Goal: Task Accomplishment & Management: Complete application form

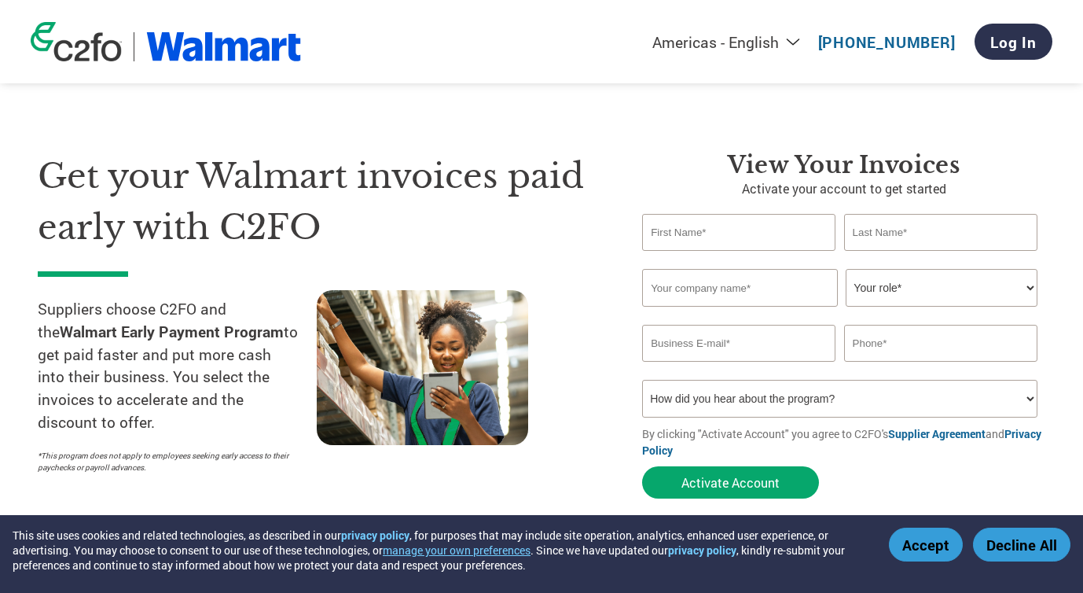
click at [918, 289] on select "Your role* CFO Controller Credit Manager Finance Director Treasurer CEO Preside…" at bounding box center [941, 288] width 191 height 38
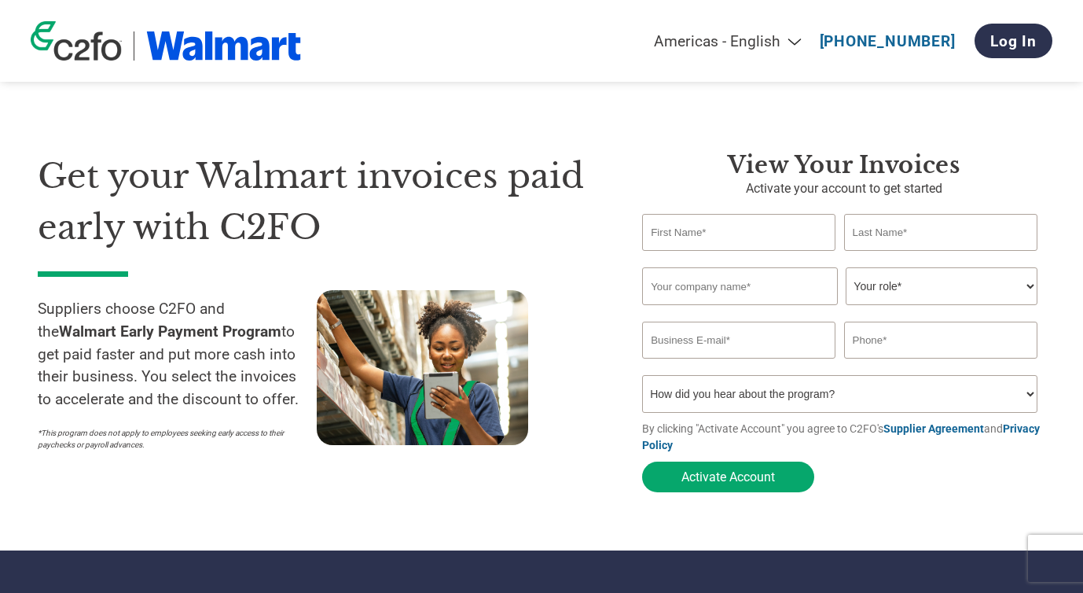
click at [706, 221] on input "text" at bounding box center [738, 232] width 193 height 37
type input "Aubree"
type input "Hayden"
click at [685, 285] on input "text" at bounding box center [740, 286] width 196 height 38
type input "Spikeball Inc."
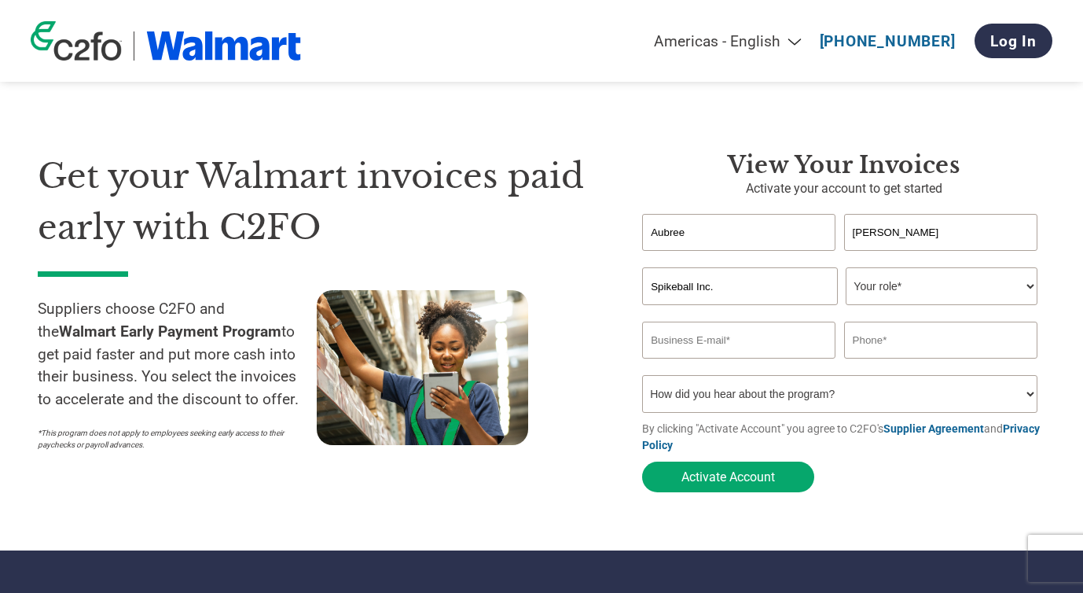
click at [919, 292] on select "Your role* CFO Controller Credit Manager Finance Director Treasurer CEO Preside…" at bounding box center [941, 286] width 191 height 38
select select "OTHER"
click at [846, 269] on select "Your role* CFO Controller Credit Manager Finance Director Treasurer CEO Preside…" at bounding box center [941, 286] width 191 height 38
click at [752, 344] on input "email" at bounding box center [738, 339] width 193 height 37
type input "a"
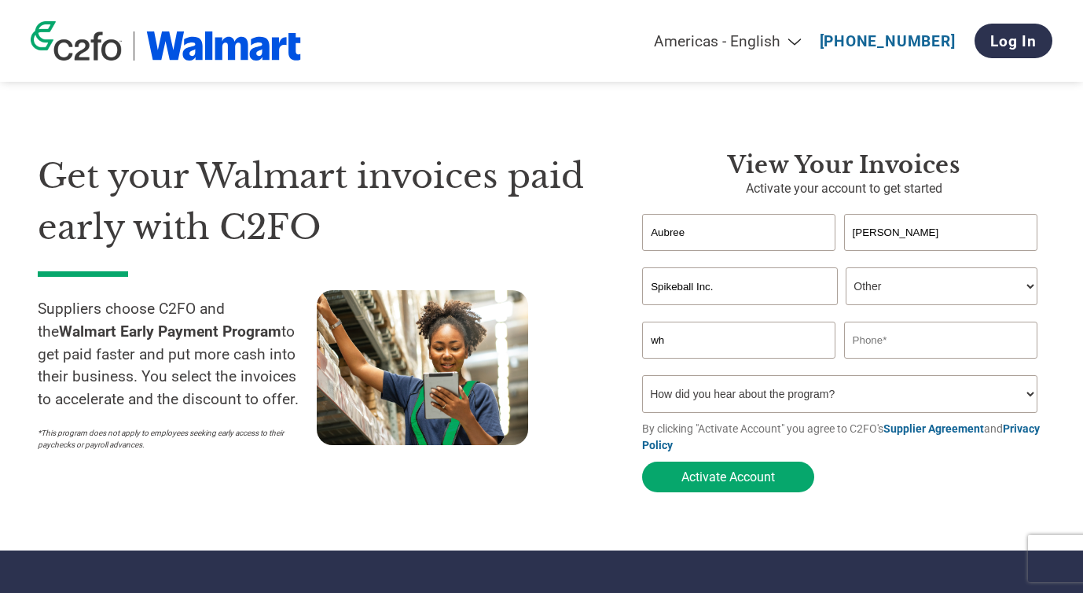
type input "w"
type input "aubree@spikeball.com"
click at [855, 401] on select "How did you hear about the program? Received a letter Email Social Media Online…" at bounding box center [839, 394] width 395 height 38
select select "Other"
click at [642, 380] on select "How did you hear about the program? Received a letter Email Social Media Online…" at bounding box center [839, 394] width 395 height 38
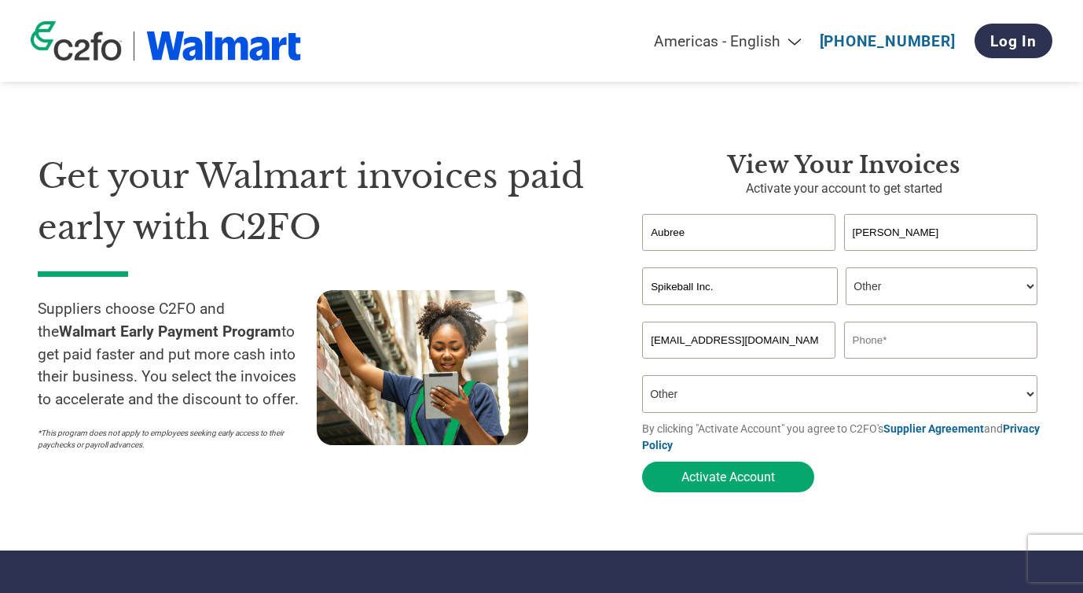
click at [882, 347] on input "text" at bounding box center [940, 339] width 193 height 37
paste input "(312) 488-1314"
click at [904, 343] on input "(312) 488-1314" at bounding box center [940, 339] width 193 height 37
click at [903, 343] on input "(312) 488-1314" at bounding box center [940, 339] width 193 height 37
click at [882, 345] on input "(312) 4881314" at bounding box center [940, 339] width 193 height 37
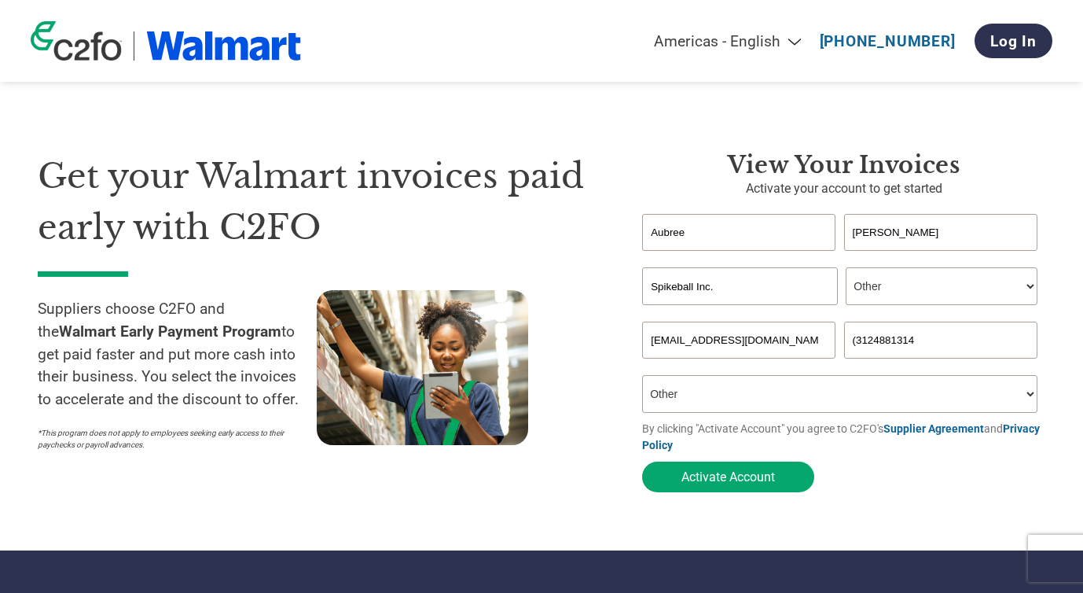
click at [856, 343] on input "(3124881314" at bounding box center [940, 339] width 193 height 37
type input "3124881314"
click at [758, 471] on button "Activate Account" at bounding box center [728, 476] width 172 height 31
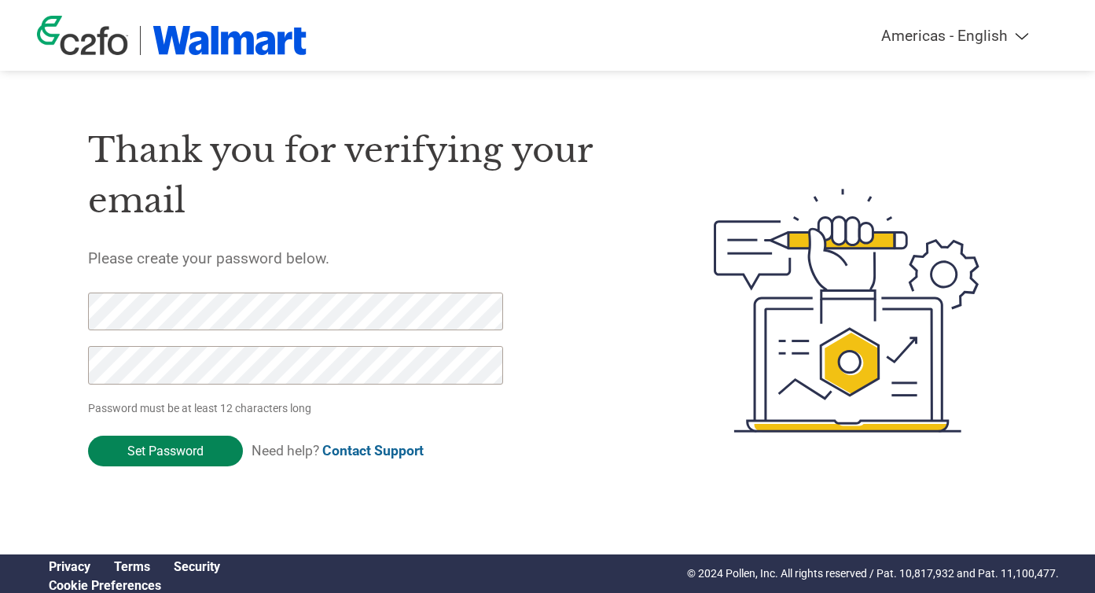
click at [157, 455] on input "Set Password" at bounding box center [165, 450] width 155 height 31
